Goal: Transaction & Acquisition: Purchase product/service

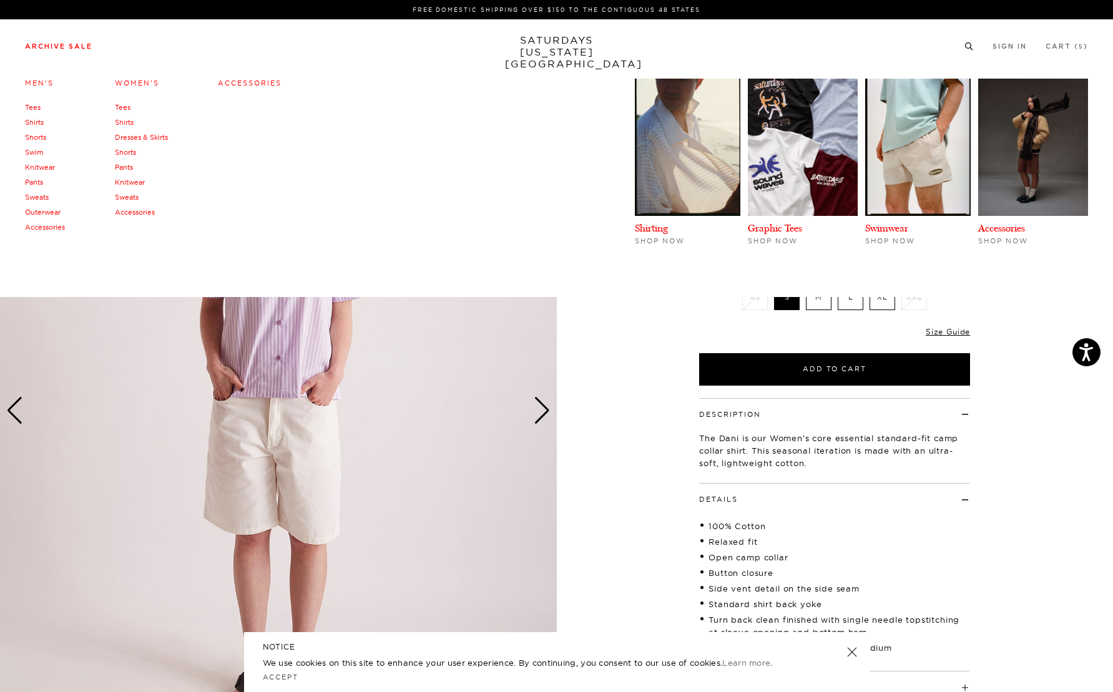
click at [60, 45] on link "Archive Sale" at bounding box center [58, 46] width 67 height 7
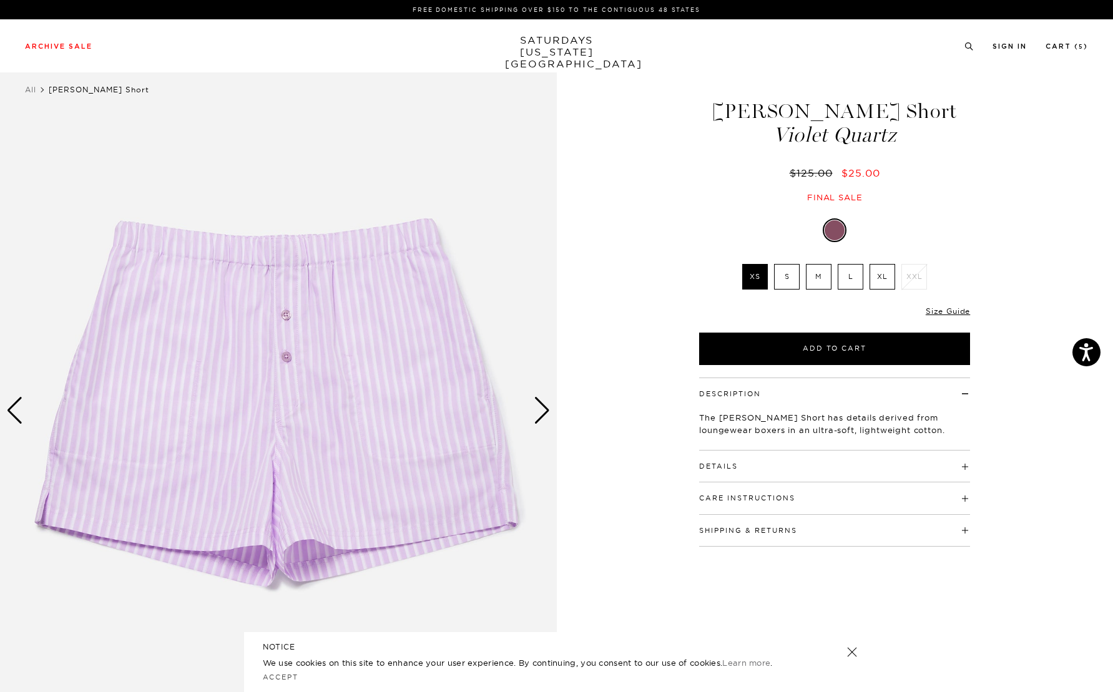
click at [618, 237] on div "1 / 5" at bounding box center [556, 411] width 1113 height 696
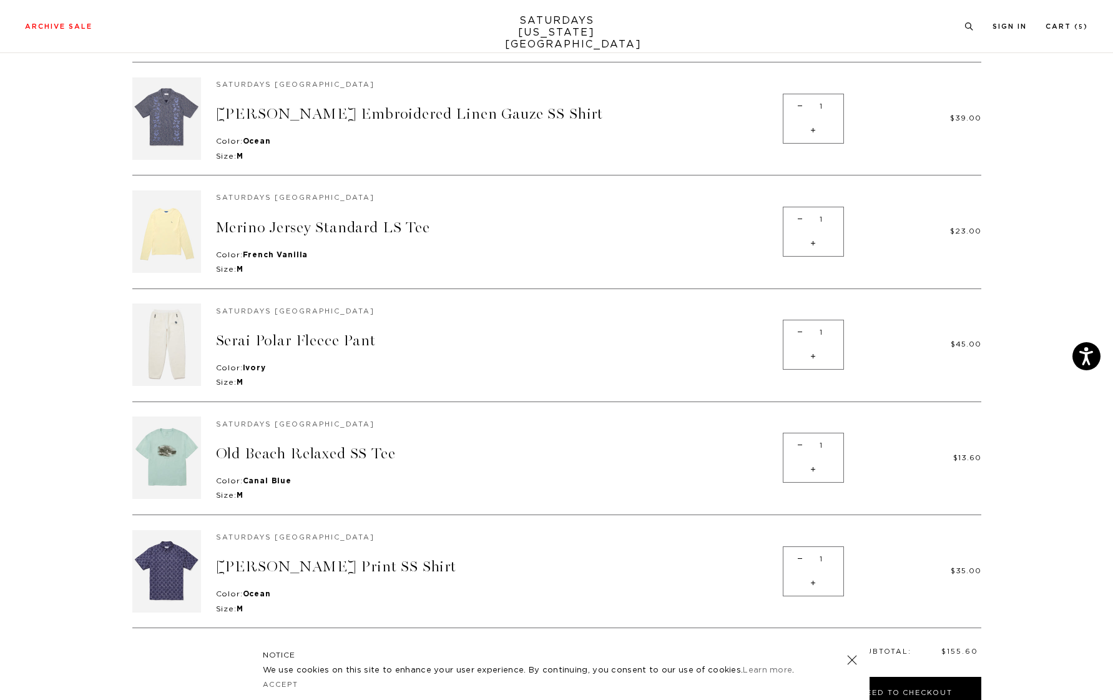
scroll to position [62, 0]
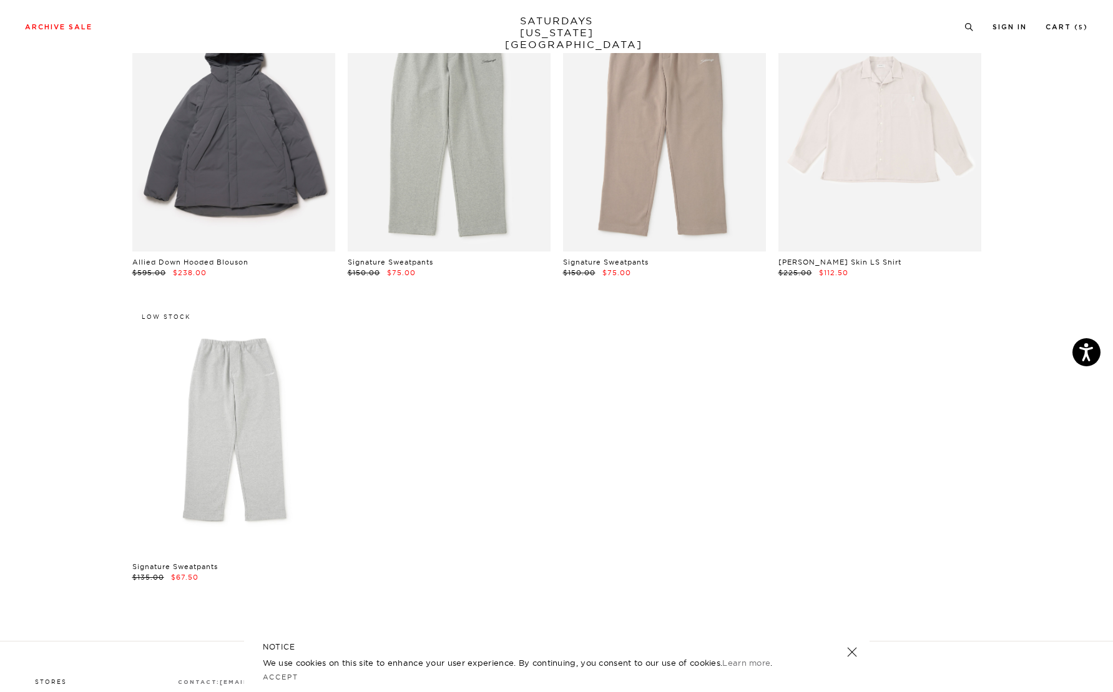
scroll to position [6118, 0]
